Goal: Information Seeking & Learning: Learn about a topic

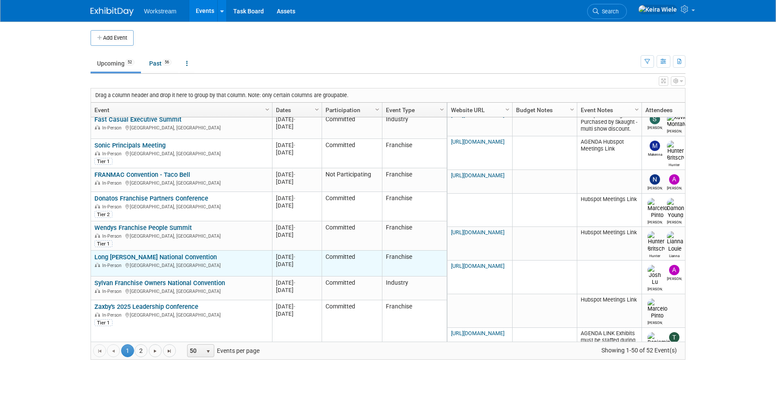
scroll to position [50, 0]
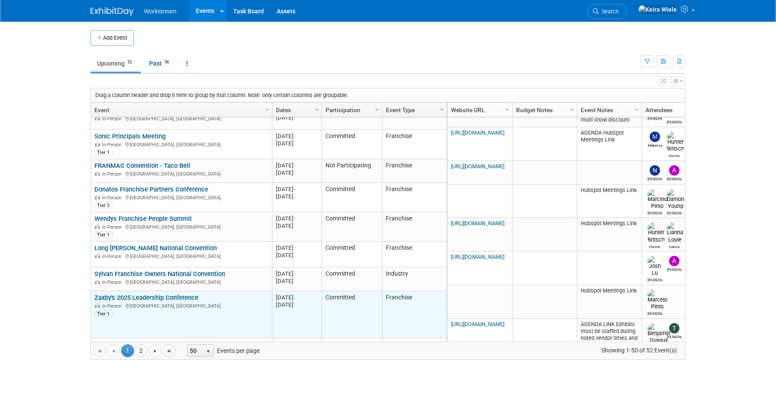
click at [173, 294] on link "Zaxby's 2025 Leadership Conference" at bounding box center [146, 298] width 104 height 8
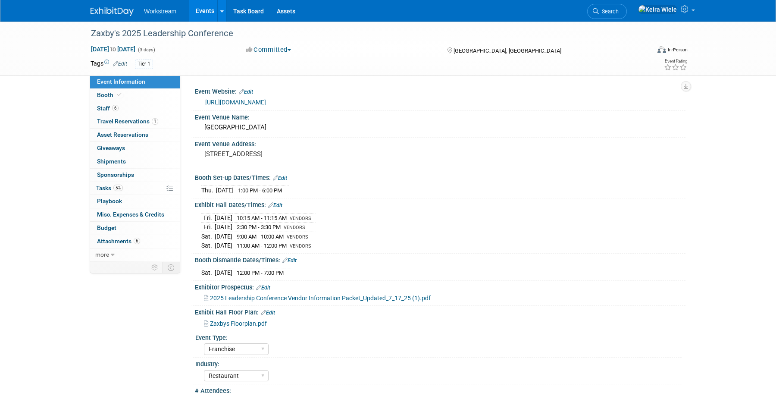
select select "Franchise"
select select "Restaurant"
select select "No"
click at [144, 97] on link "Booth" at bounding box center [135, 95] width 90 height 13
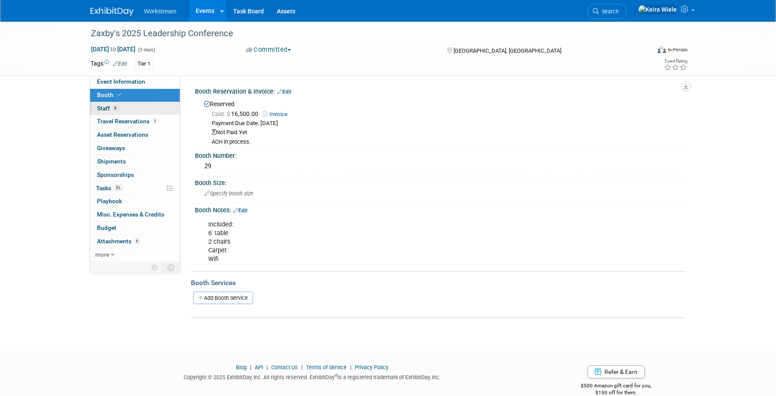
click at [150, 113] on link "6 Staff 6" at bounding box center [135, 108] width 90 height 13
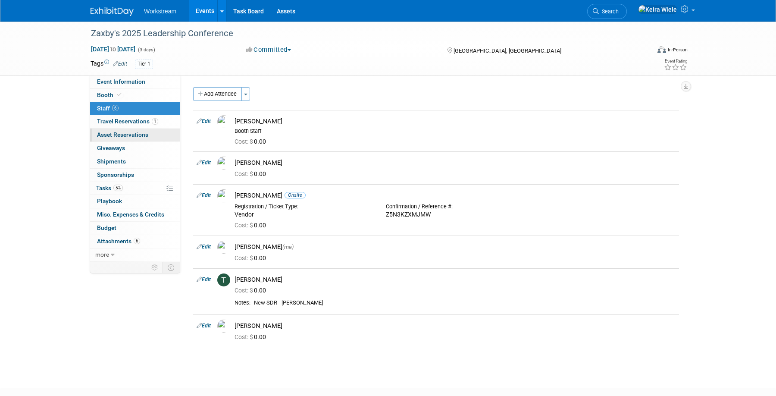
click at [149, 137] on link "0 Asset Reservations 0" at bounding box center [135, 135] width 90 height 13
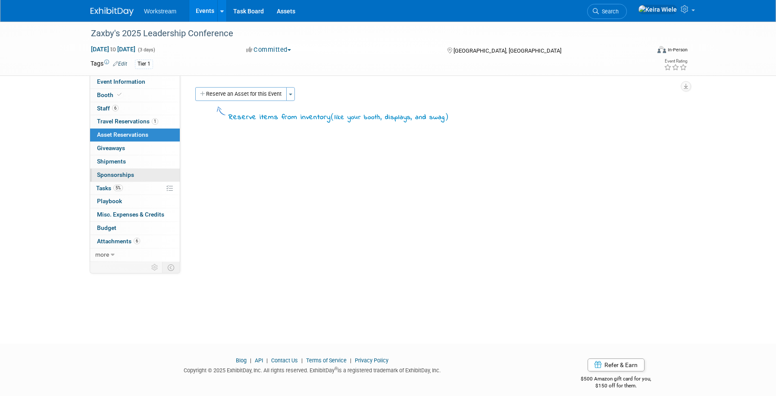
click at [136, 175] on link "0 Sponsorships 0" at bounding box center [135, 175] width 90 height 13
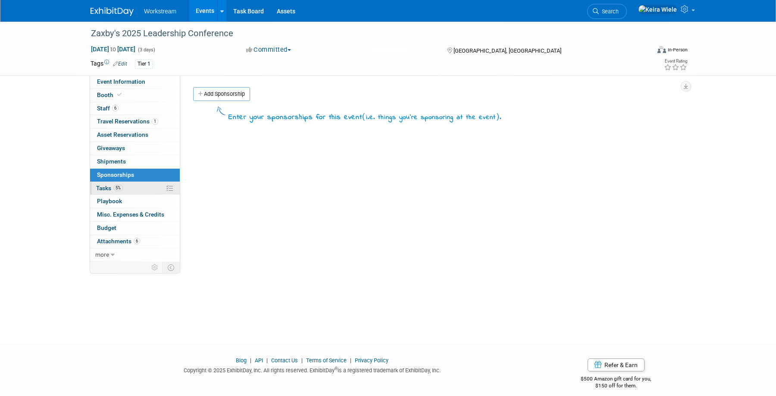
click at [133, 185] on link "5% Tasks 5%" at bounding box center [135, 188] width 90 height 13
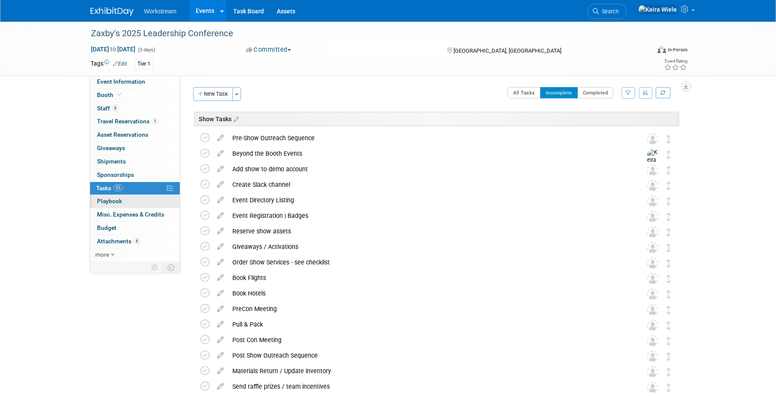
click at [134, 201] on link "0 Playbook 0" at bounding box center [135, 201] width 90 height 13
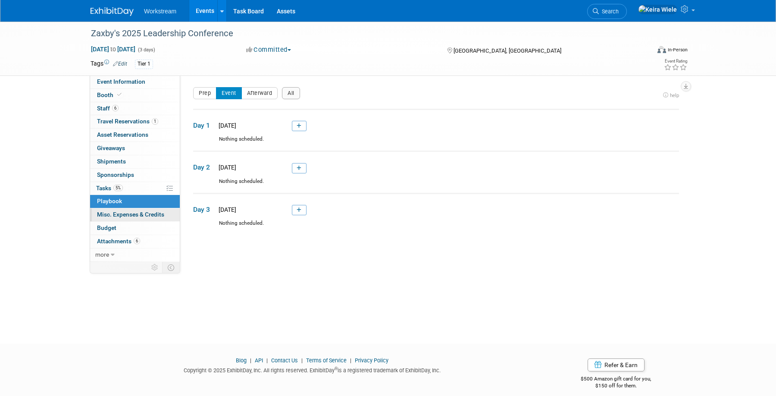
click at [129, 212] on span "Misc. Expenses & Credits 0" at bounding box center [130, 214] width 67 height 7
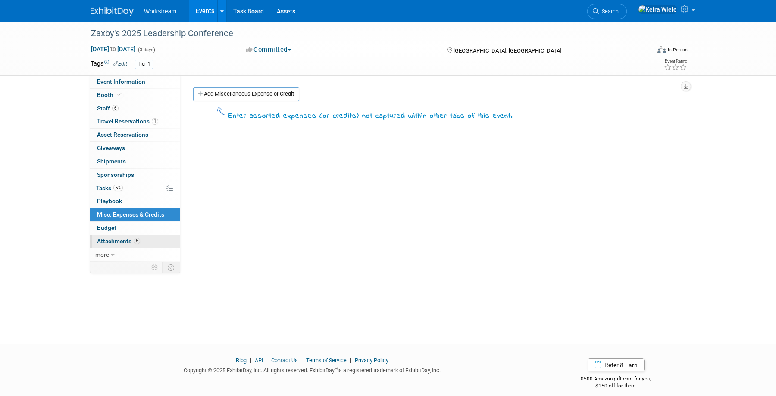
click at [116, 238] on span "Attachments 6" at bounding box center [118, 241] width 43 height 7
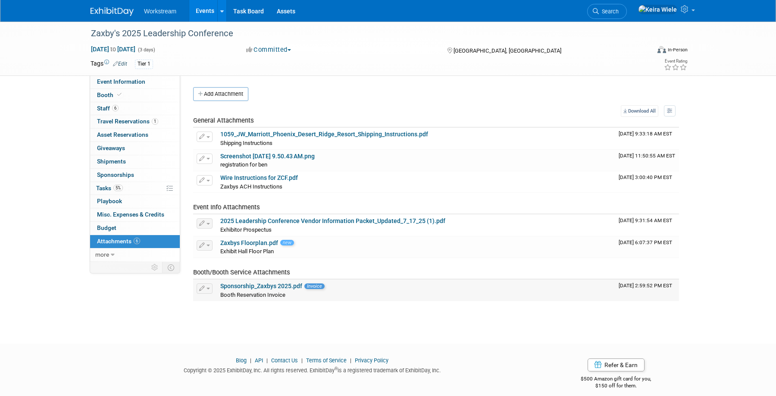
click at [280, 286] on link "Sponsorship_Zaxbys 2025.pdf" at bounding box center [261, 285] width 82 height 7
click at [208, 15] on link "Events" at bounding box center [204, 11] width 31 height 22
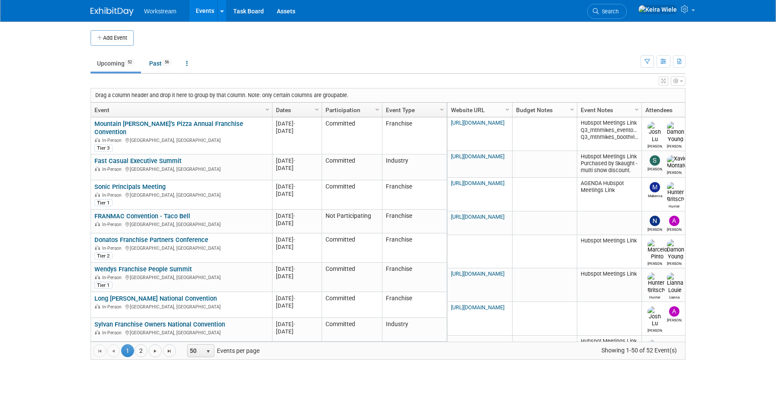
click at [272, 55] on ul "Upcoming 52 Past 56 All Events 108 Past and Upcoming Grouped Annually Events gr…" at bounding box center [366, 63] width 550 height 19
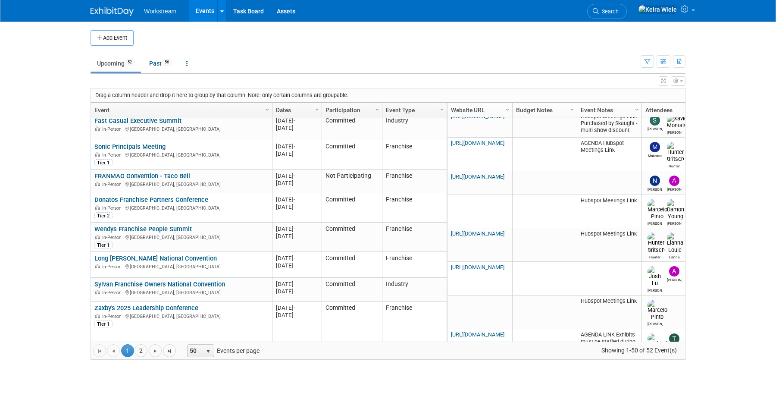
scroll to position [70, 0]
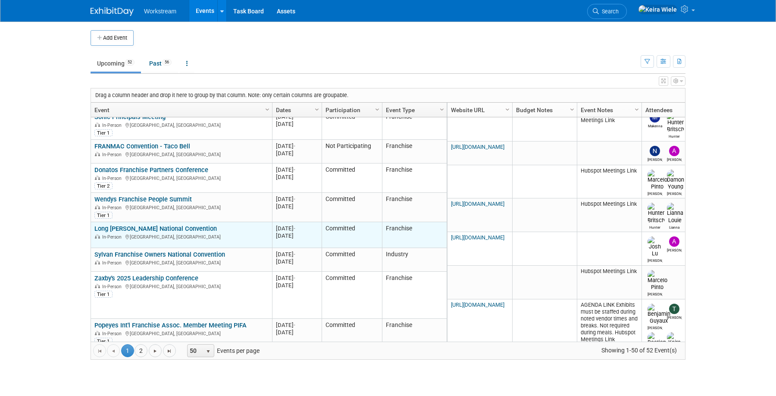
click at [183, 225] on link "Long [PERSON_NAME] National Convention" at bounding box center [155, 229] width 122 height 8
click at [150, 225] on link "Long [PERSON_NAME] National Convention" at bounding box center [155, 229] width 122 height 8
click at [144, 225] on link "Long [PERSON_NAME] National Convention" at bounding box center [155, 229] width 122 height 8
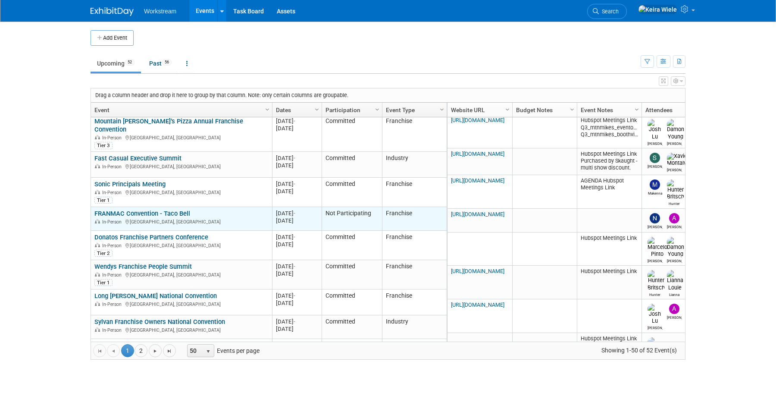
scroll to position [0, 0]
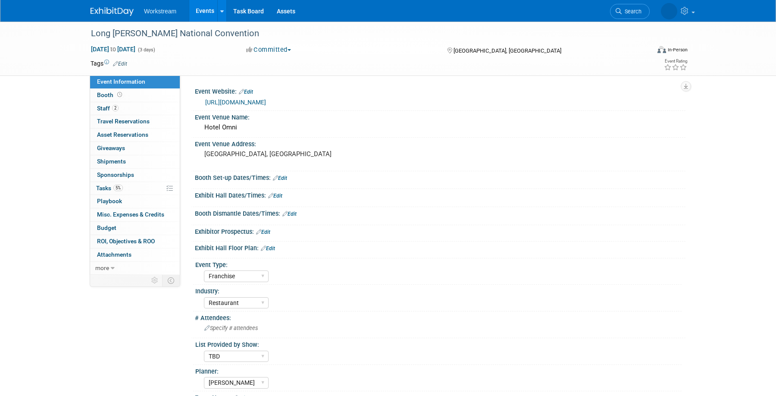
select select "Franchise"
select select "Restaurant"
select select "TBD"
select select "[PERSON_NAME]"
select select "Franchise"
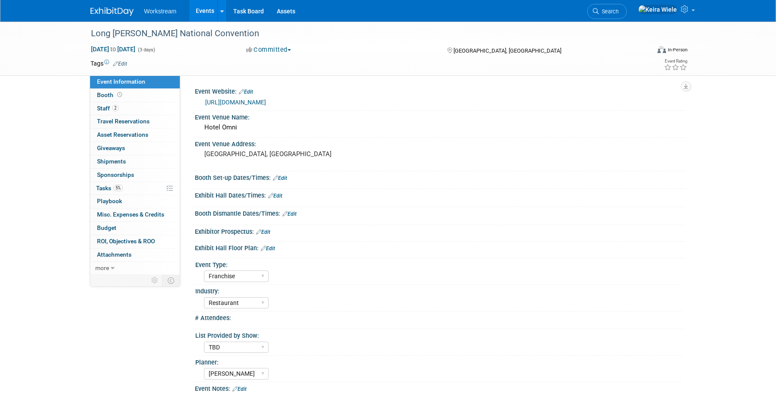
select select "Restaurant"
select select "TBD"
select select "Tatia Meghdadi"
select select "Franchise"
select select "Restaurant"
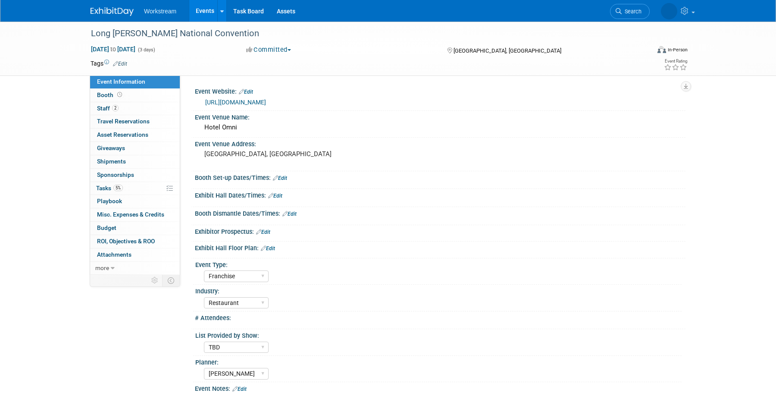
select select "TBD"
select select "[PERSON_NAME]"
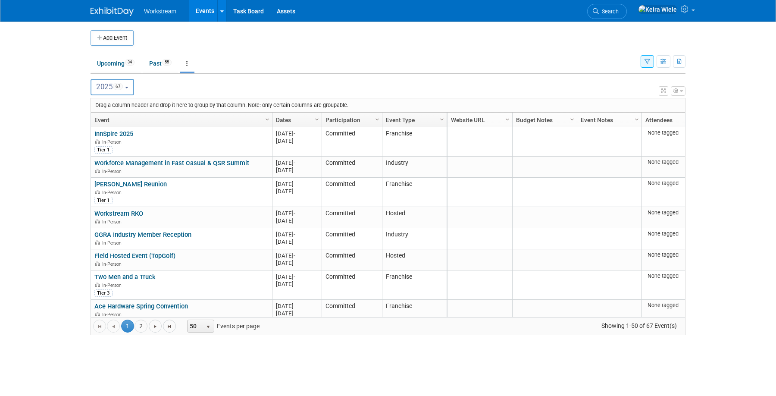
scroll to position [1438, 0]
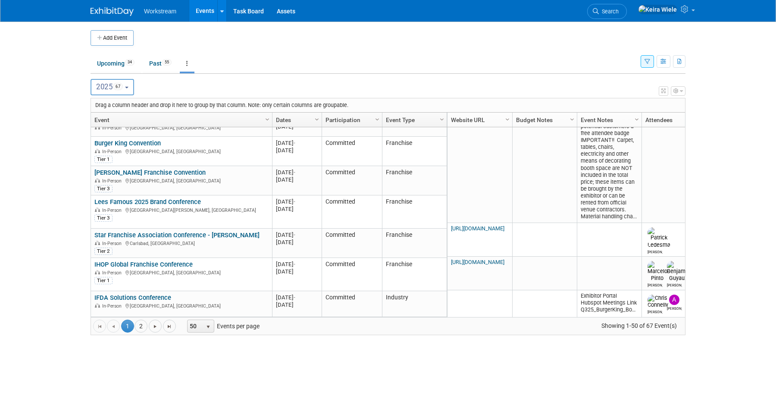
click at [128, 84] on button "2025 67" at bounding box center [113, 87] width 44 height 16
click at [116, 140] on label "2026 18" at bounding box center [113, 143] width 37 height 14
click at [98, 140] on input "2026 18" at bounding box center [95, 143] width 6 height 6
select select "2026"
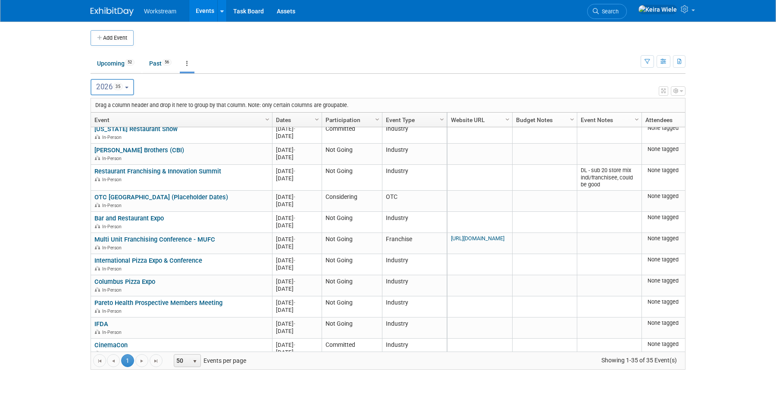
scroll to position [24, 0]
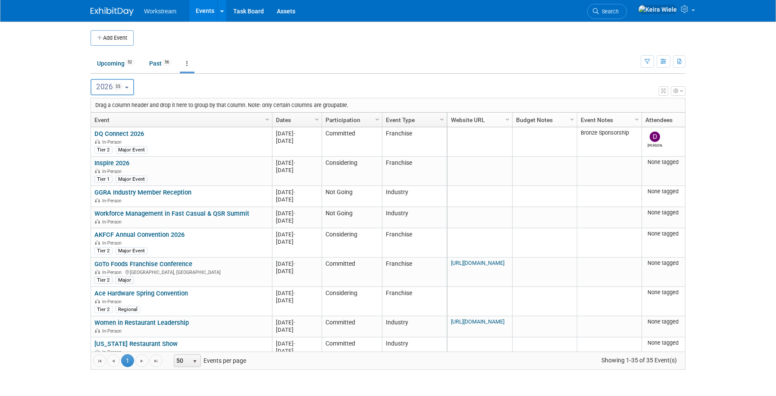
click at [130, 82] on button "2026 35" at bounding box center [113, 87] width 44 height 16
click at [120, 121] on label "2025 69" at bounding box center [113, 125] width 37 height 14
click at [98, 122] on input "2025 69" at bounding box center [95, 125] width 6 height 6
select select "2025"
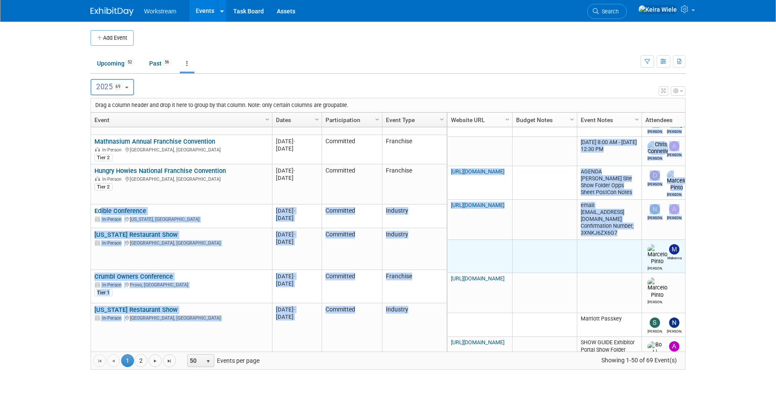
drag, startPoint x: 238, startPoint y: 171, endPoint x: 555, endPoint y: 135, distance: 319.4
click at [552, 136] on div "Drag a column header and drop it here to group by that column. Note: only certa…" at bounding box center [388, 234] width 595 height 272
